Goal: Information Seeking & Learning: Learn about a topic

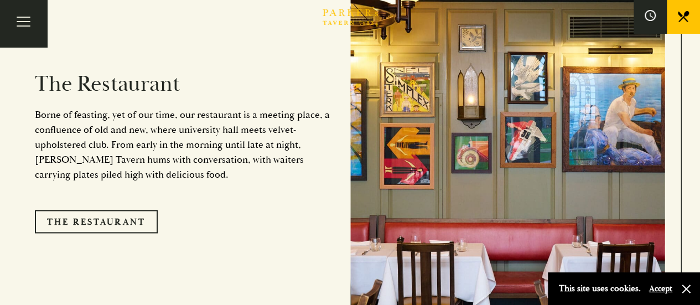
scroll to position [830, 0]
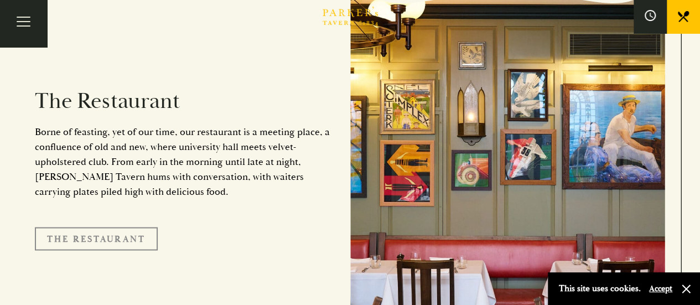
click at [125, 227] on link "The Restaurant" at bounding box center [96, 238] width 123 height 23
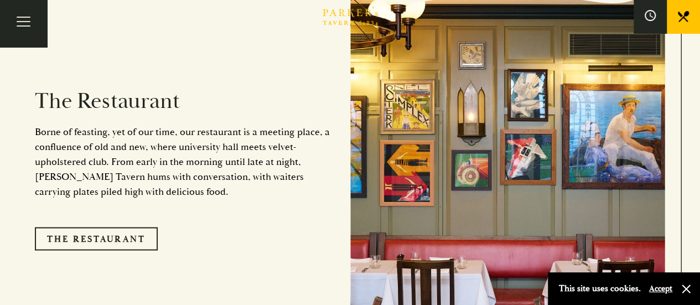
scroll to position [886, 0]
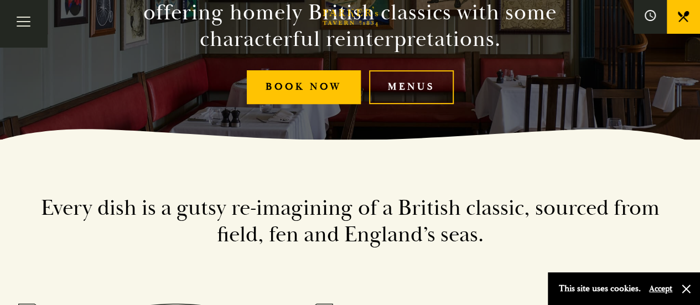
scroll to position [111, 0]
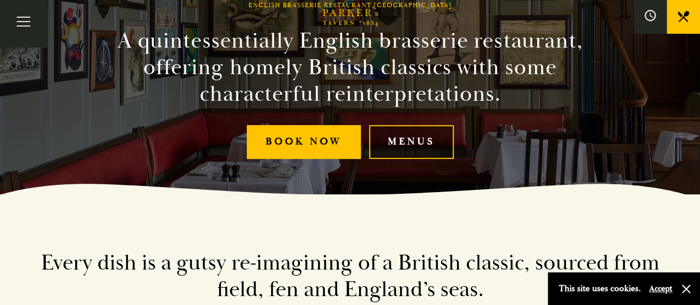
click at [395, 143] on link "Menus" at bounding box center [411, 142] width 85 height 34
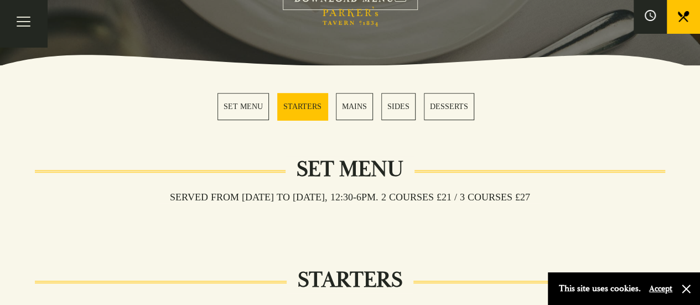
scroll to position [332, 0]
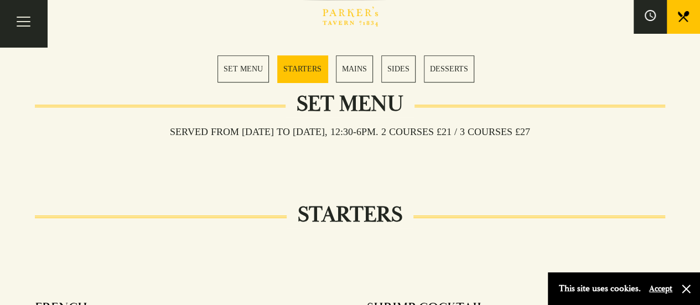
click at [353, 65] on link "MAINS" at bounding box center [354, 68] width 37 height 27
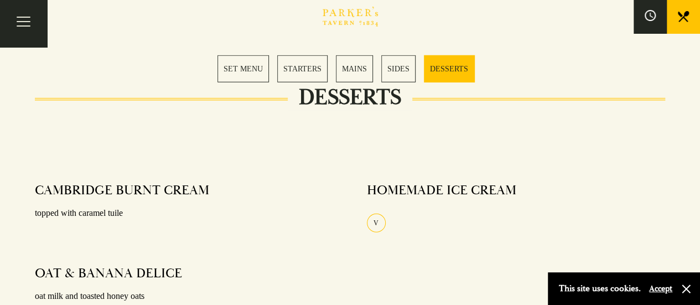
scroll to position [1435, 0]
